Goal: Task Accomplishment & Management: Manage account settings

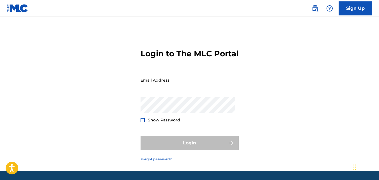
click at [163, 162] on link "Forgot password?" at bounding box center [156, 159] width 31 height 5
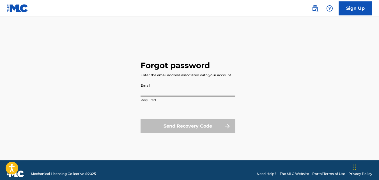
click at [177, 92] on input "Email" at bounding box center [188, 89] width 95 height 16
type input "[EMAIL_ADDRESS][DOMAIN_NAME]"
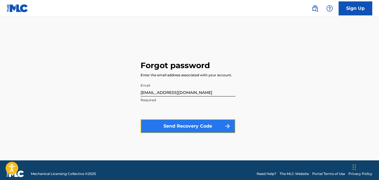
click at [199, 125] on button "Send Recovery Code" at bounding box center [188, 126] width 95 height 14
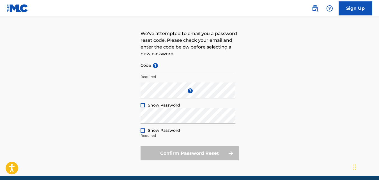
scroll to position [38, 0]
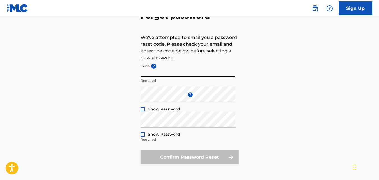
click at [160, 76] on input "Code ?" at bounding box center [188, 69] width 95 height 16
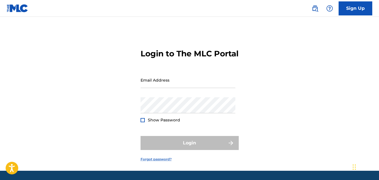
click at [154, 162] on link "Forgot password?" at bounding box center [156, 159] width 31 height 5
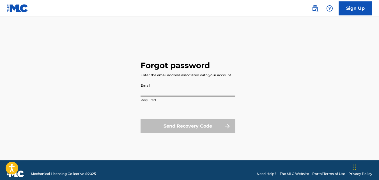
click at [166, 94] on input "Email" at bounding box center [188, 89] width 95 height 16
type input "[EMAIL_ADDRESS][DOMAIN_NAME]"
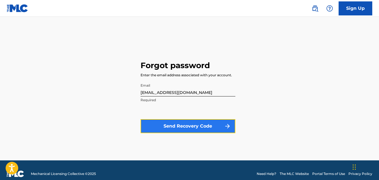
click at [172, 127] on button "Send Recovery Code" at bounding box center [188, 126] width 95 height 14
